Goal: Transaction & Acquisition: Purchase product/service

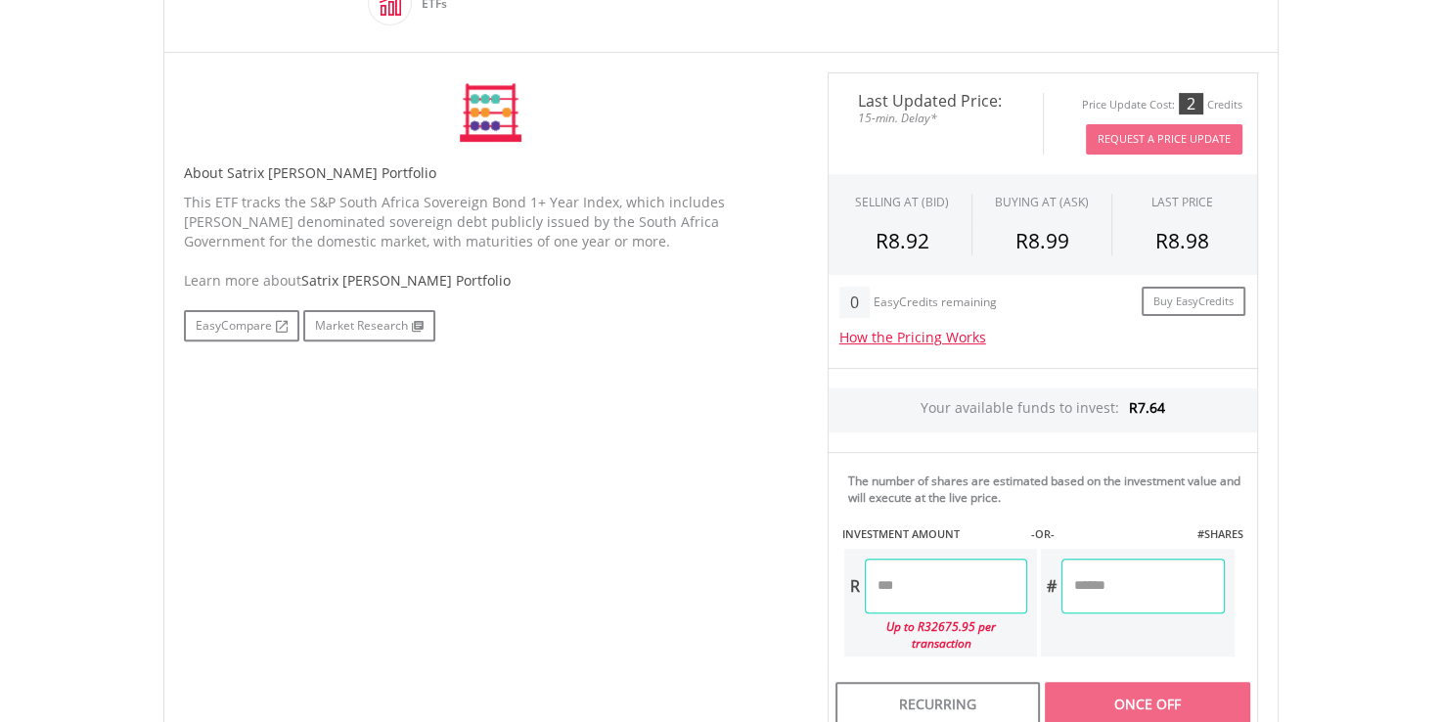
scroll to position [587, 0]
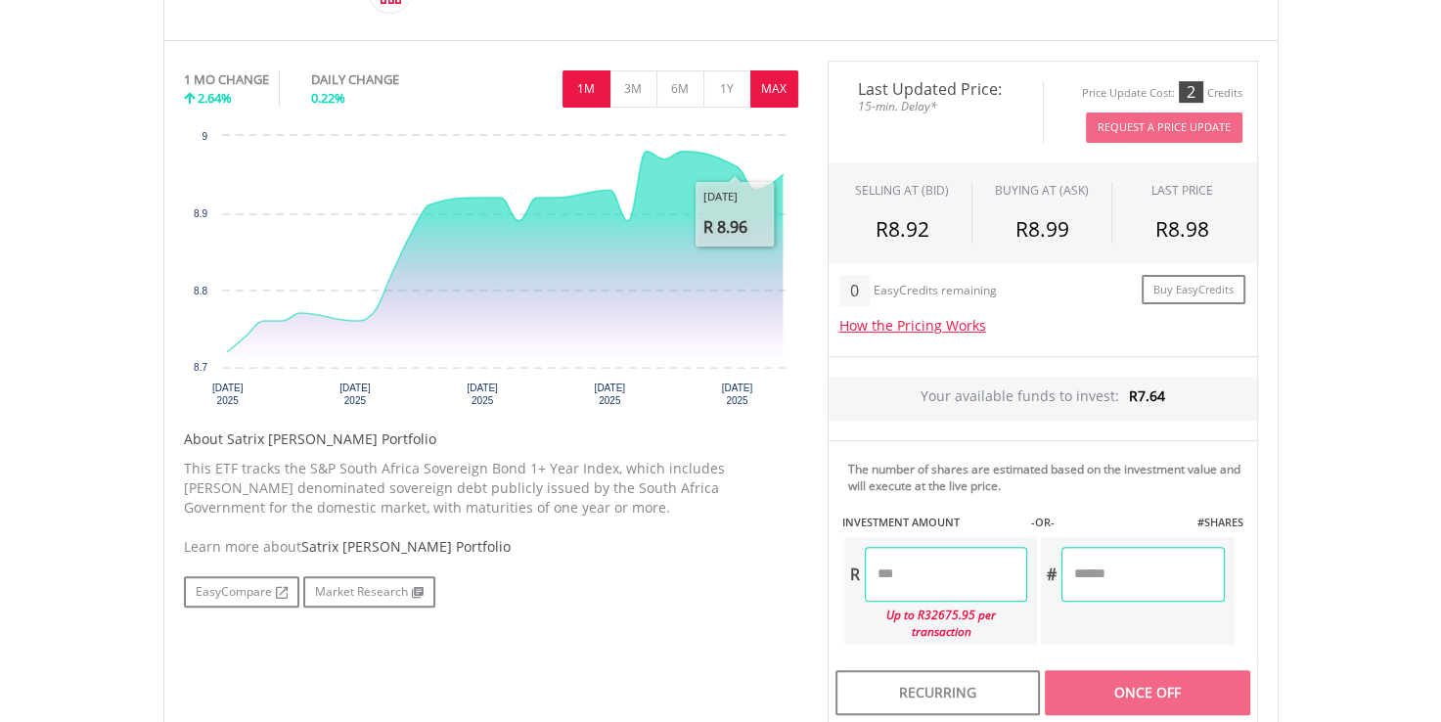
click at [767, 84] on button "MAX" at bounding box center [774, 88] width 48 height 37
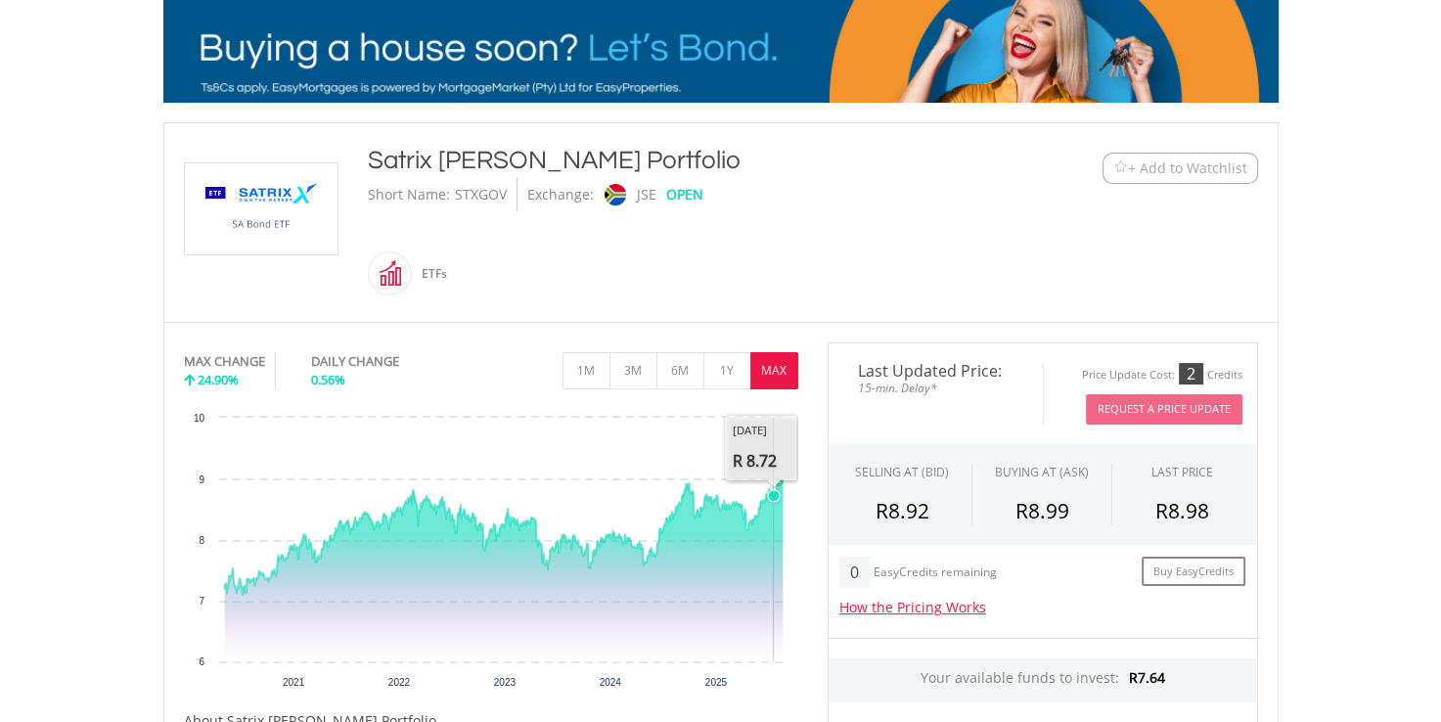
scroll to position [293, 0]
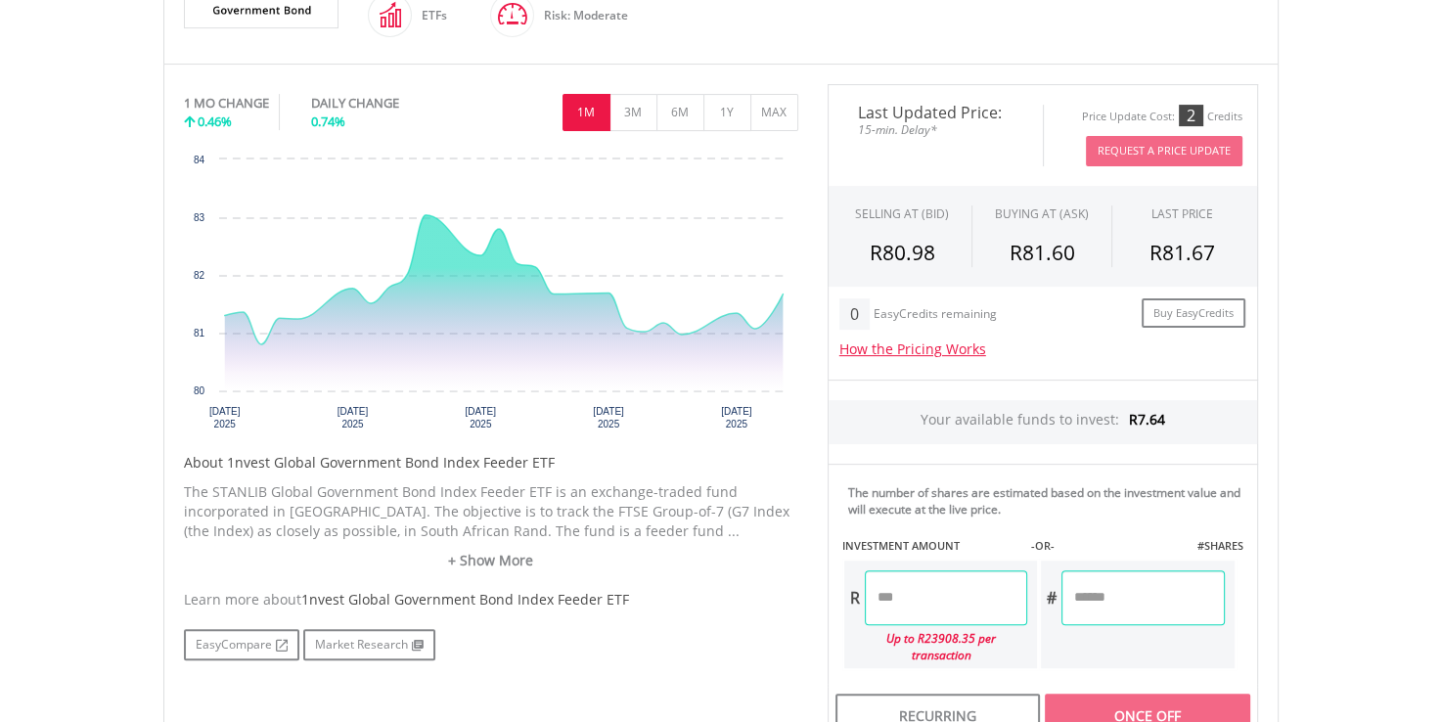
scroll to position [587, 0]
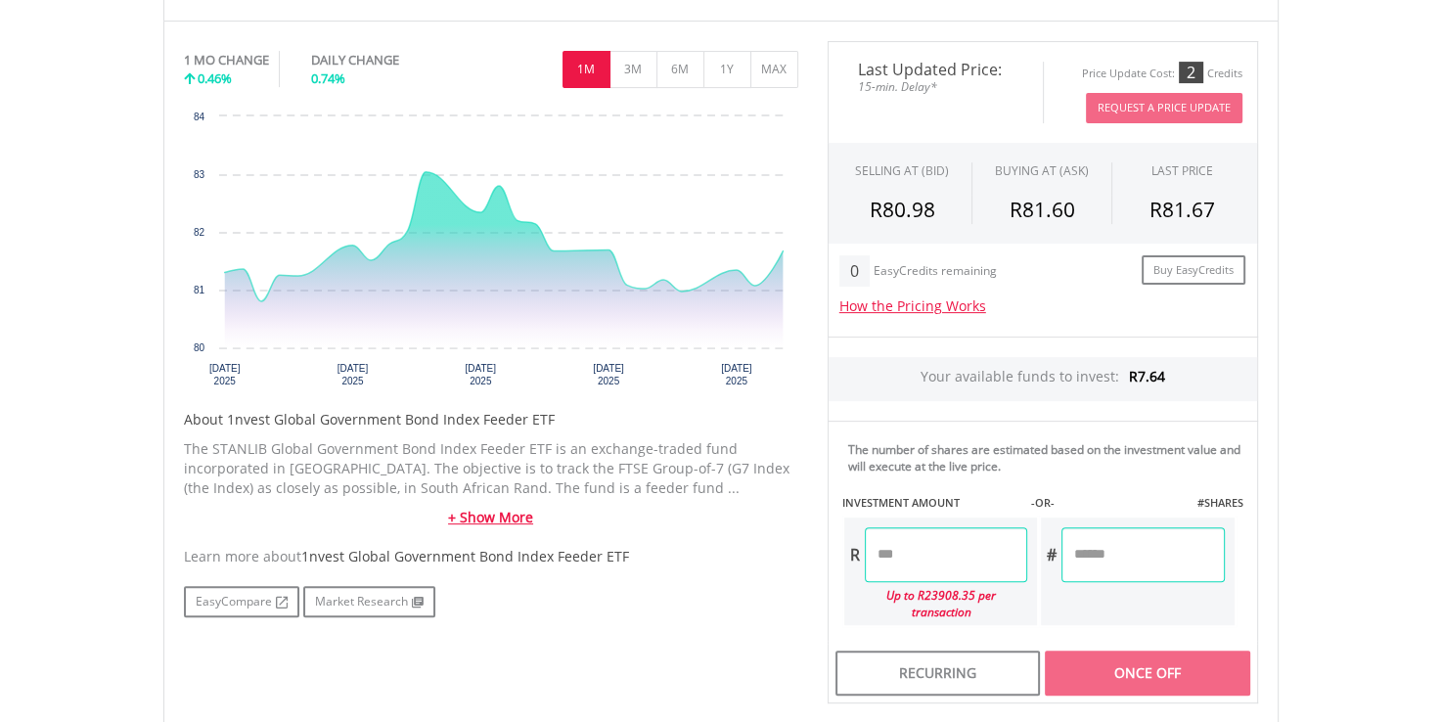
click at [478, 513] on link "+ Show More" at bounding box center [491, 518] width 614 height 20
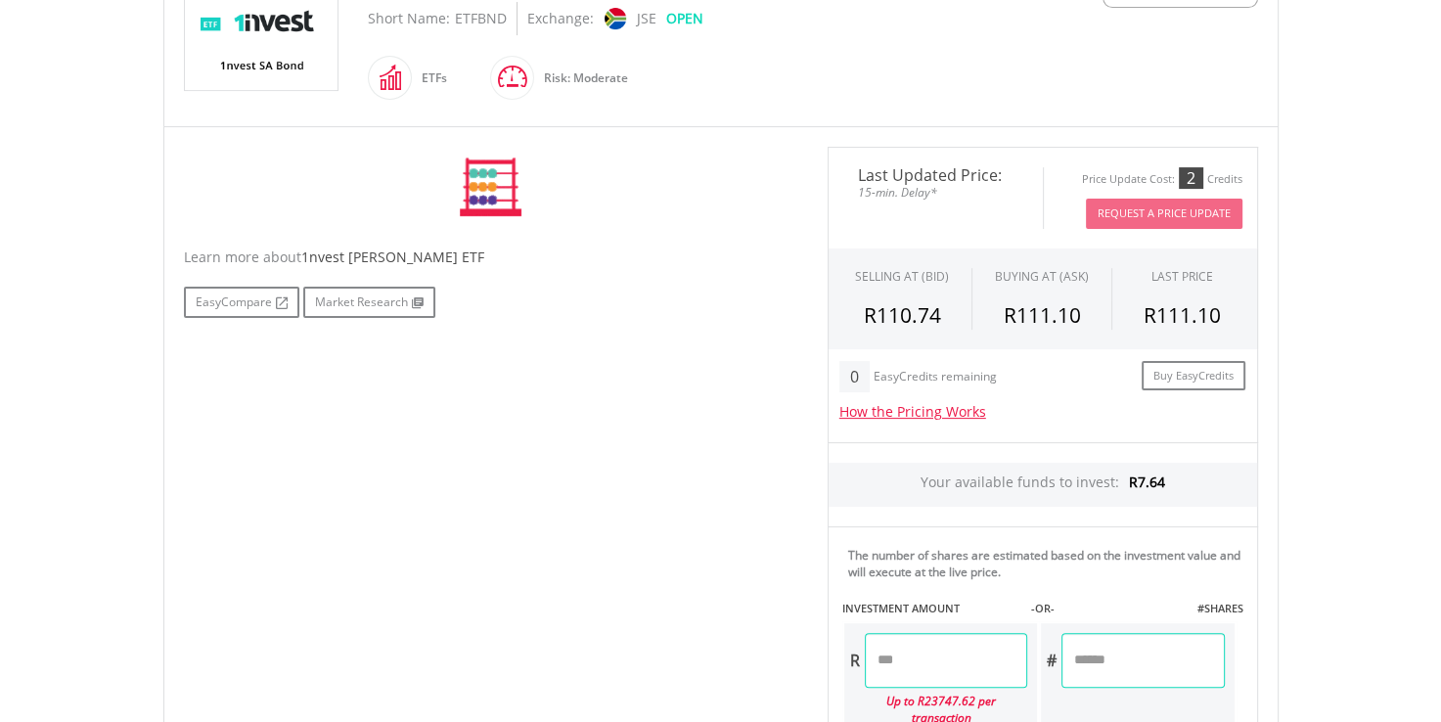
scroll to position [489, 0]
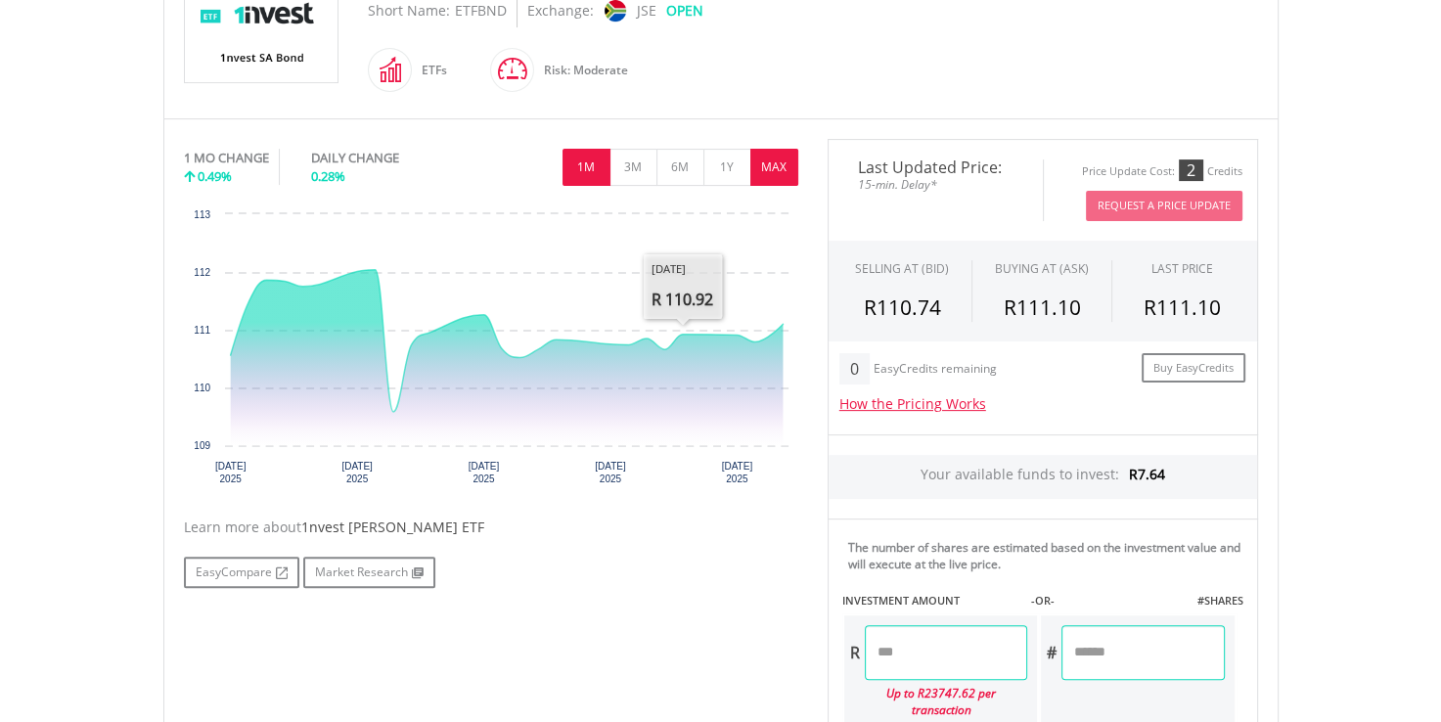
click at [767, 166] on button "MAX" at bounding box center [774, 167] width 48 height 37
